Goal: Task Accomplishment & Management: Manage account settings

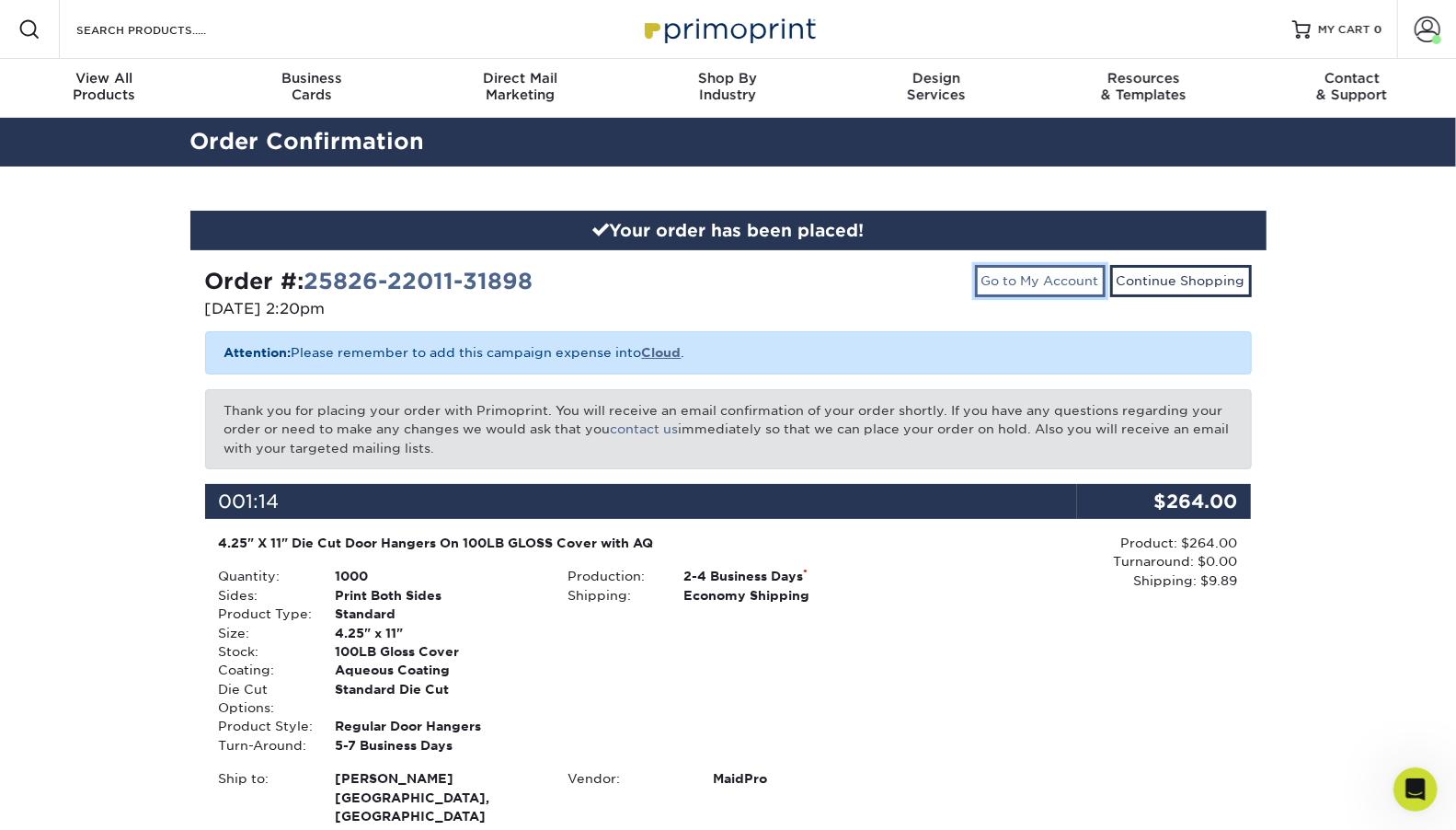
click at [1072, 277] on link "Go to My Account" at bounding box center [1040, 280] width 130 height 31
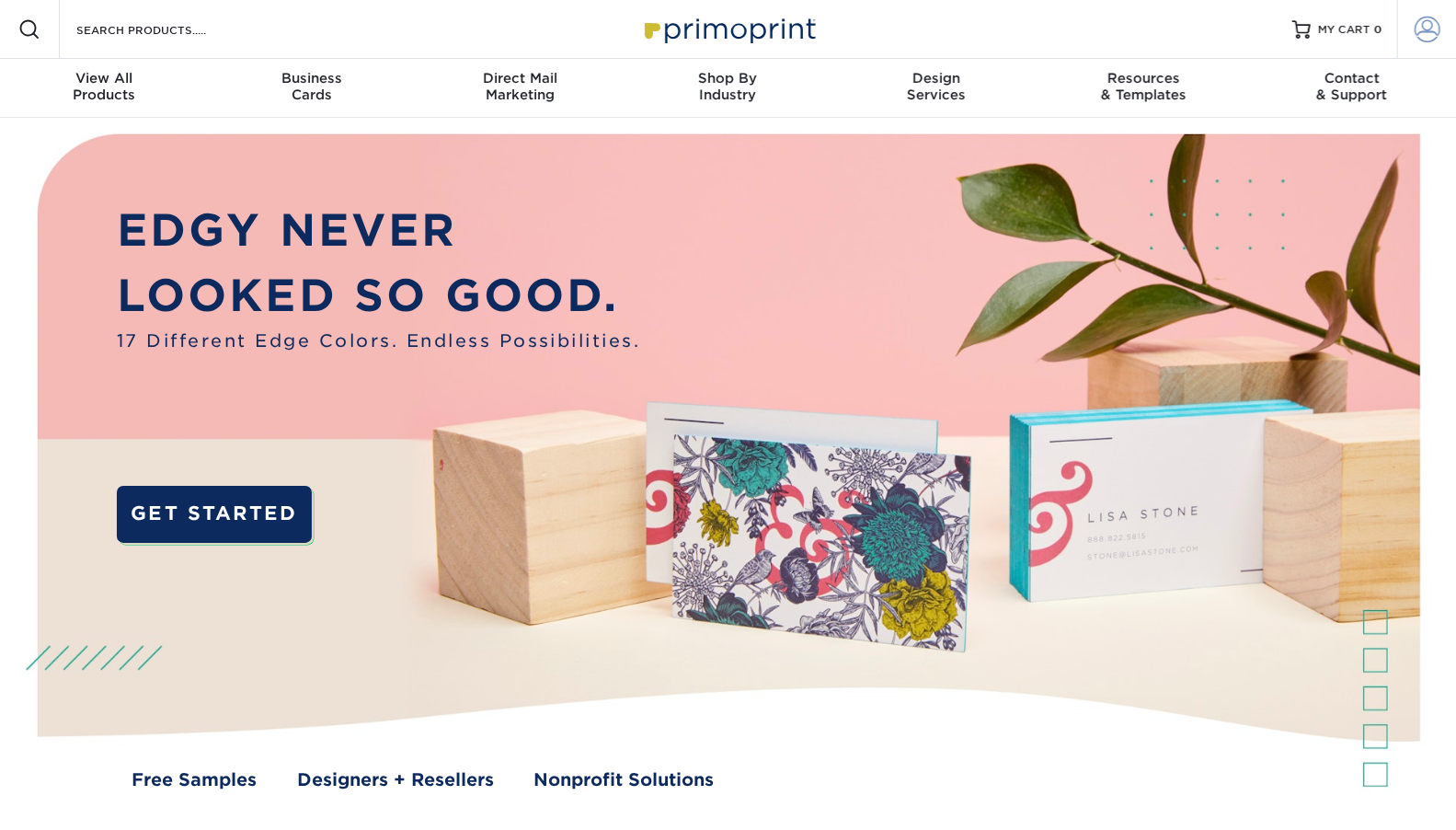
click at [1420, 32] on span at bounding box center [1427, 29] width 25 height 25
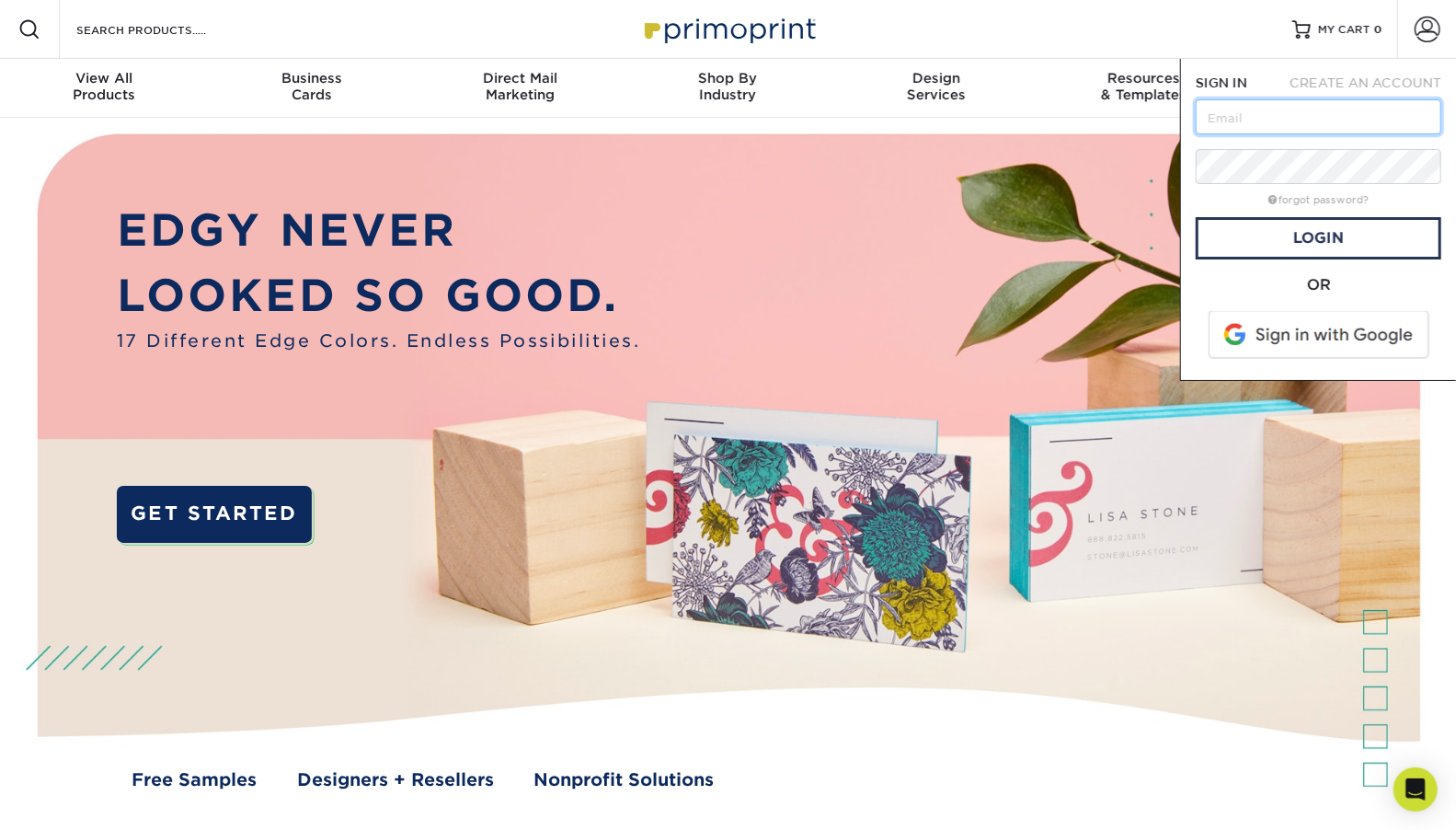
type input "[EMAIL_ADDRESS][DOMAIN_NAME]"
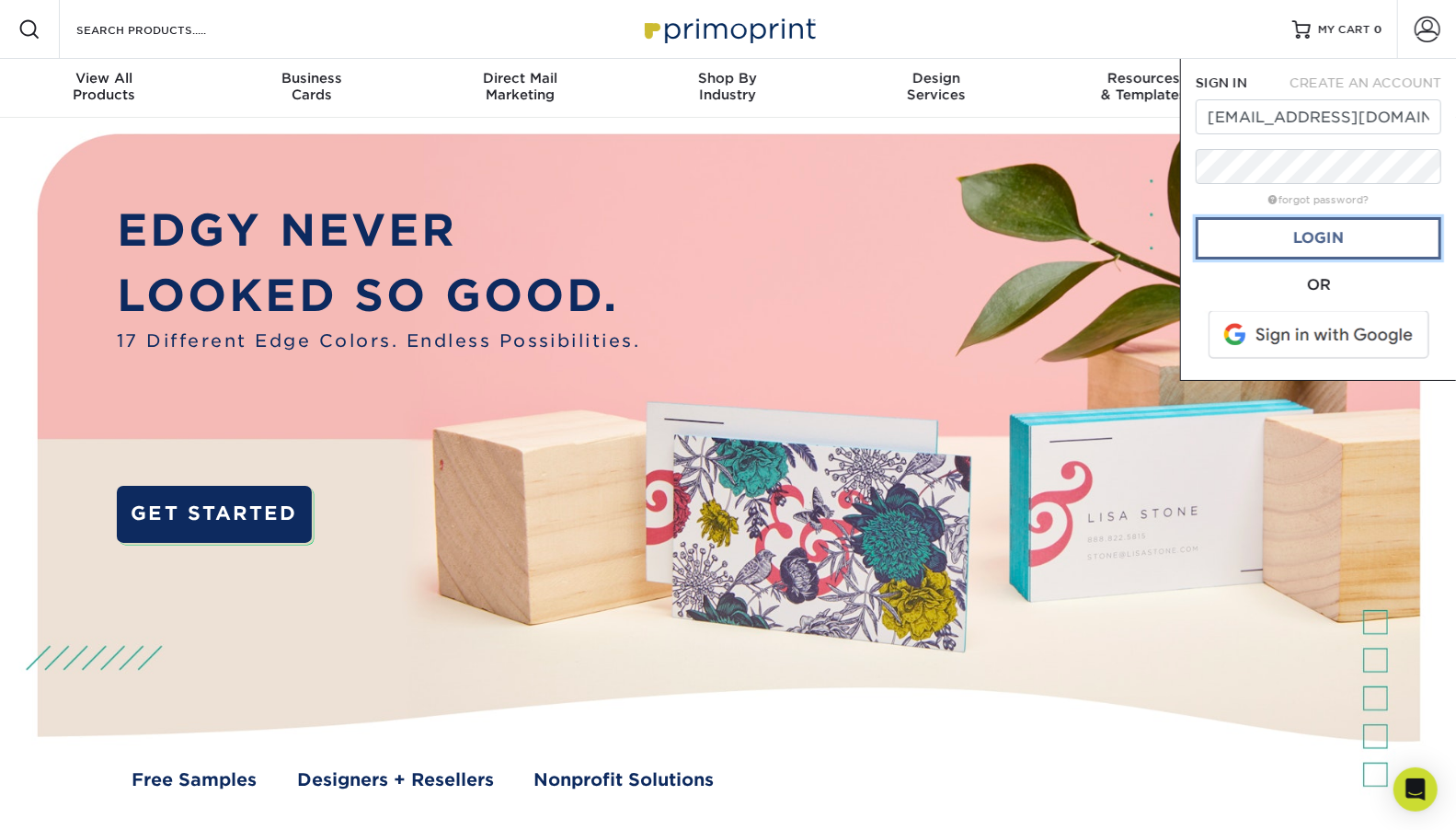
click at [1278, 238] on link "Login" at bounding box center [1319, 238] width 246 height 42
